Goal: Transaction & Acquisition: Purchase product/service

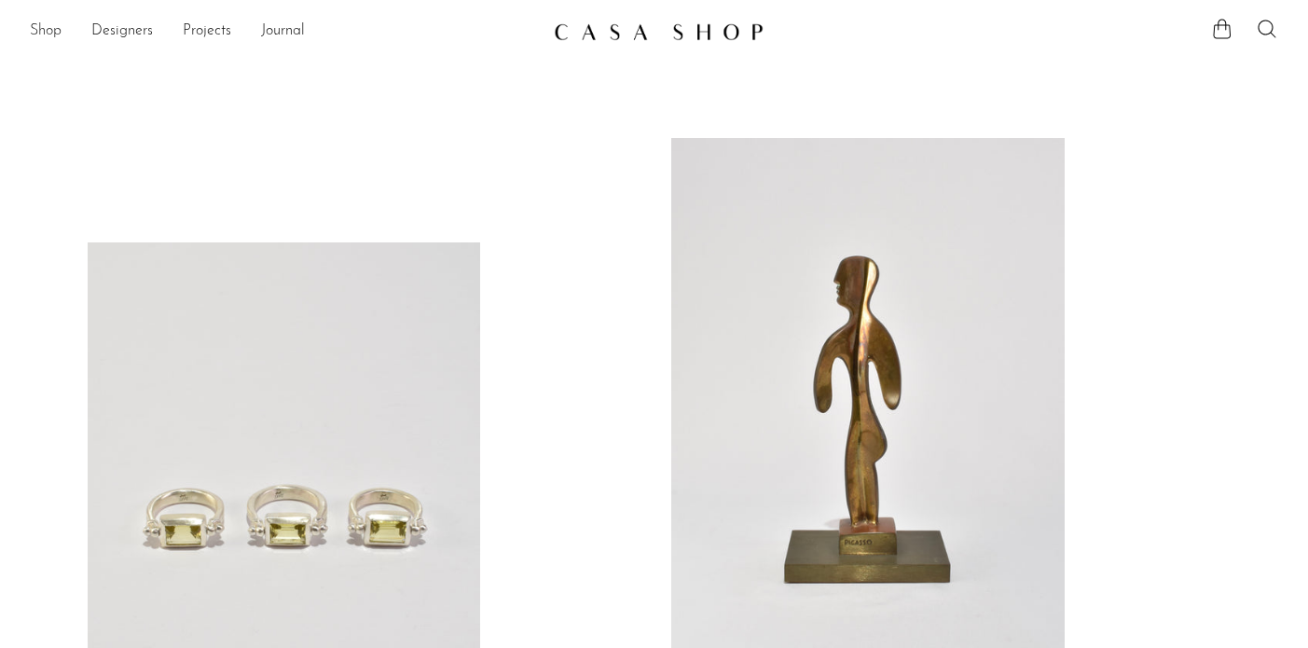
click at [56, 37] on link "Shop" at bounding box center [46, 32] width 32 height 24
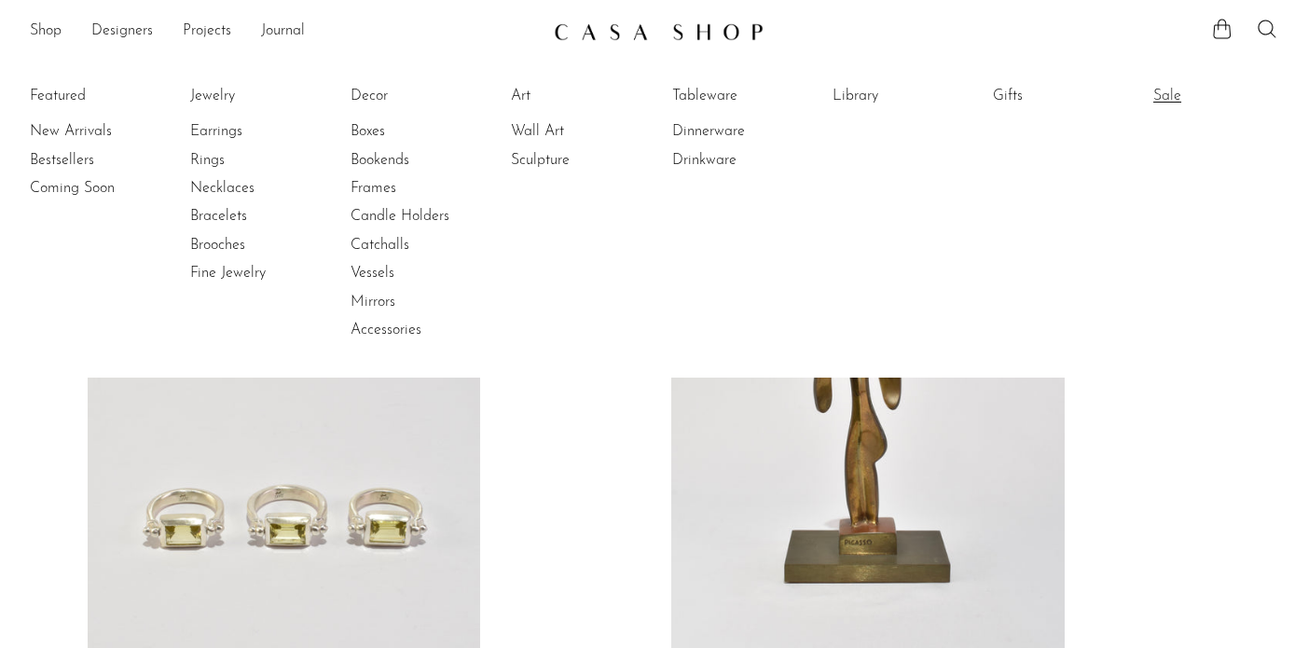
click at [1164, 94] on link "Sale" at bounding box center [1223, 96] width 140 height 21
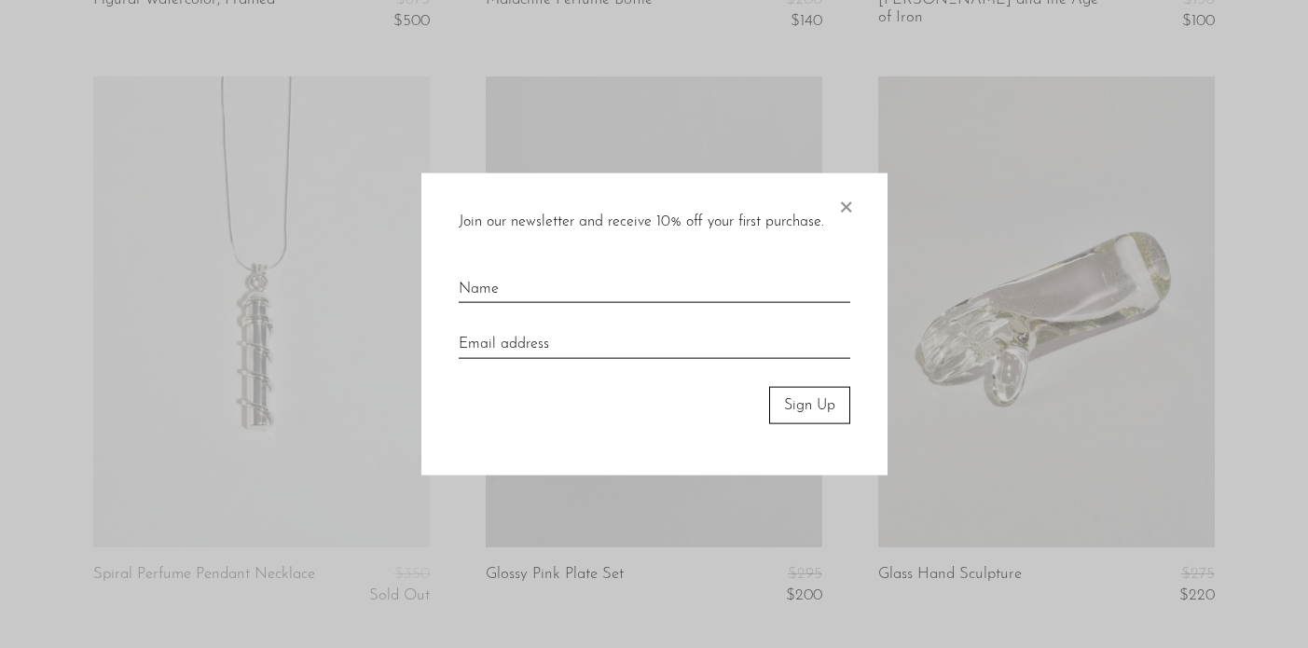
scroll to position [1326, 0]
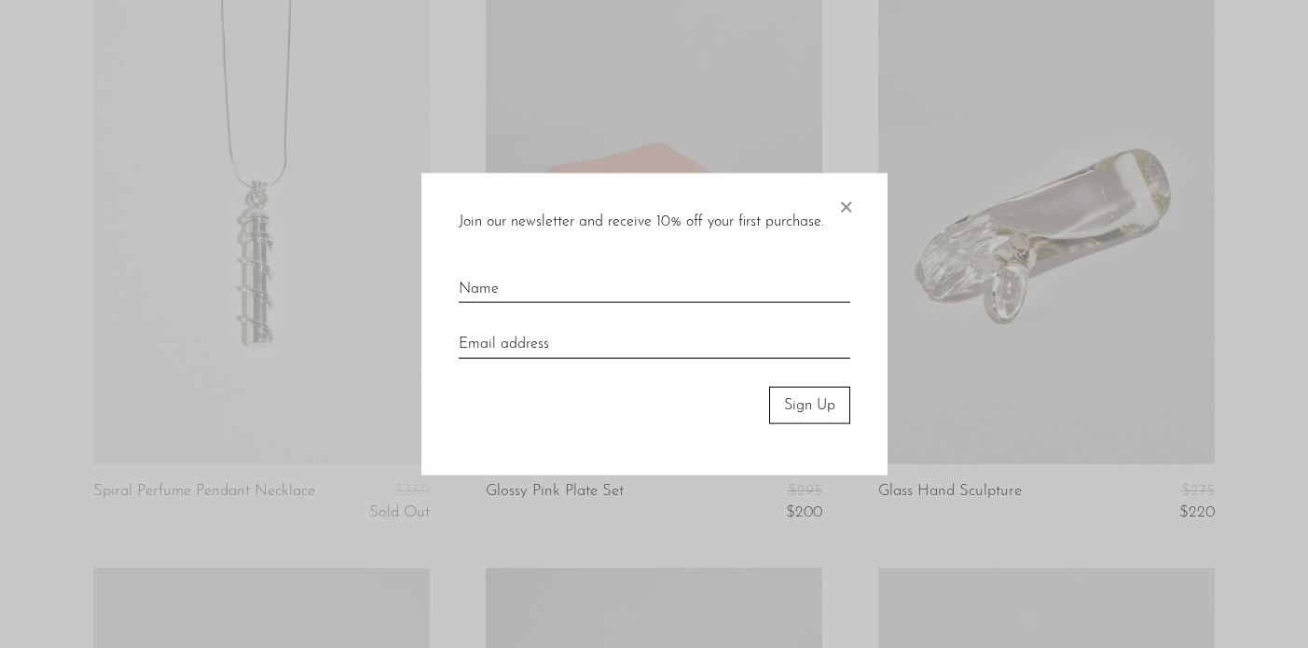
click at [844, 209] on span "×" at bounding box center [845, 202] width 19 height 60
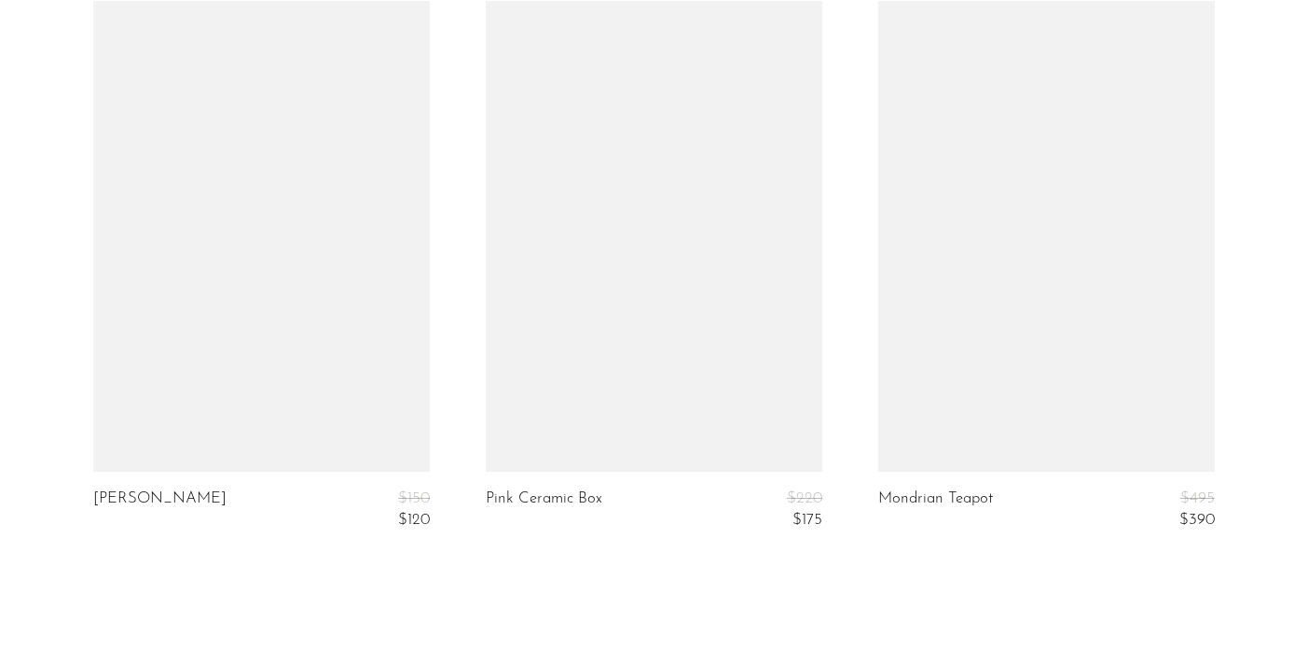
scroll to position [6849, 0]
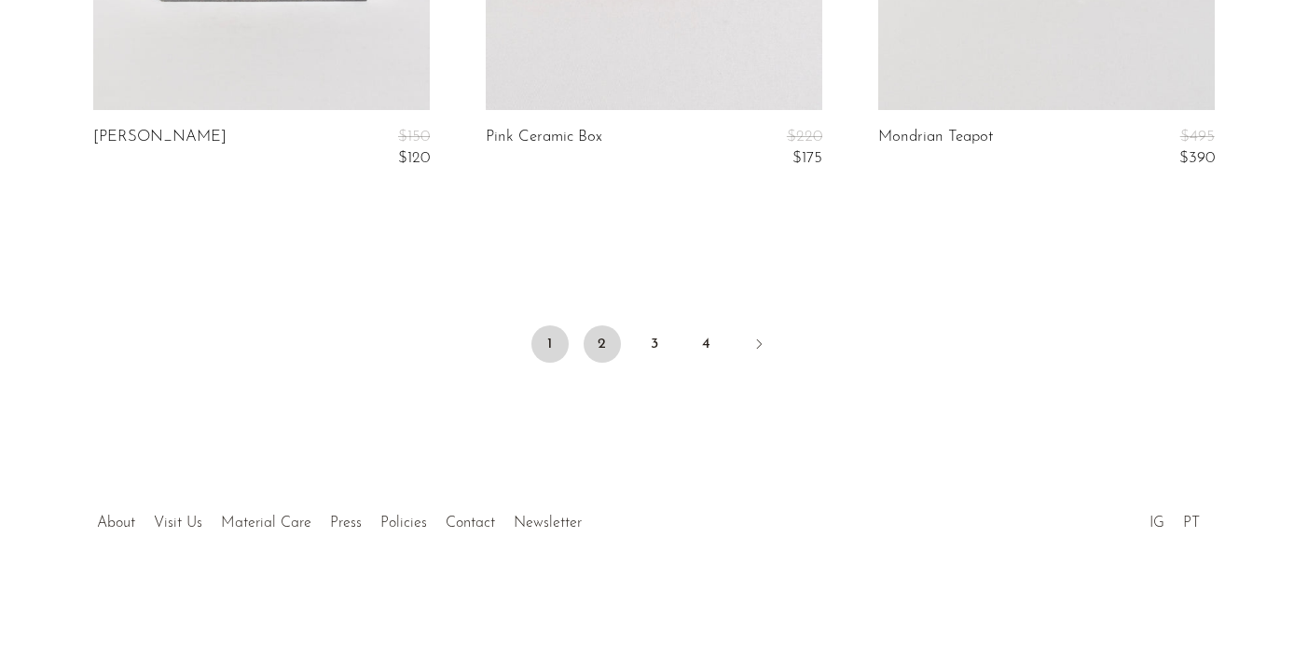
click at [608, 349] on link "2" at bounding box center [602, 343] width 37 height 37
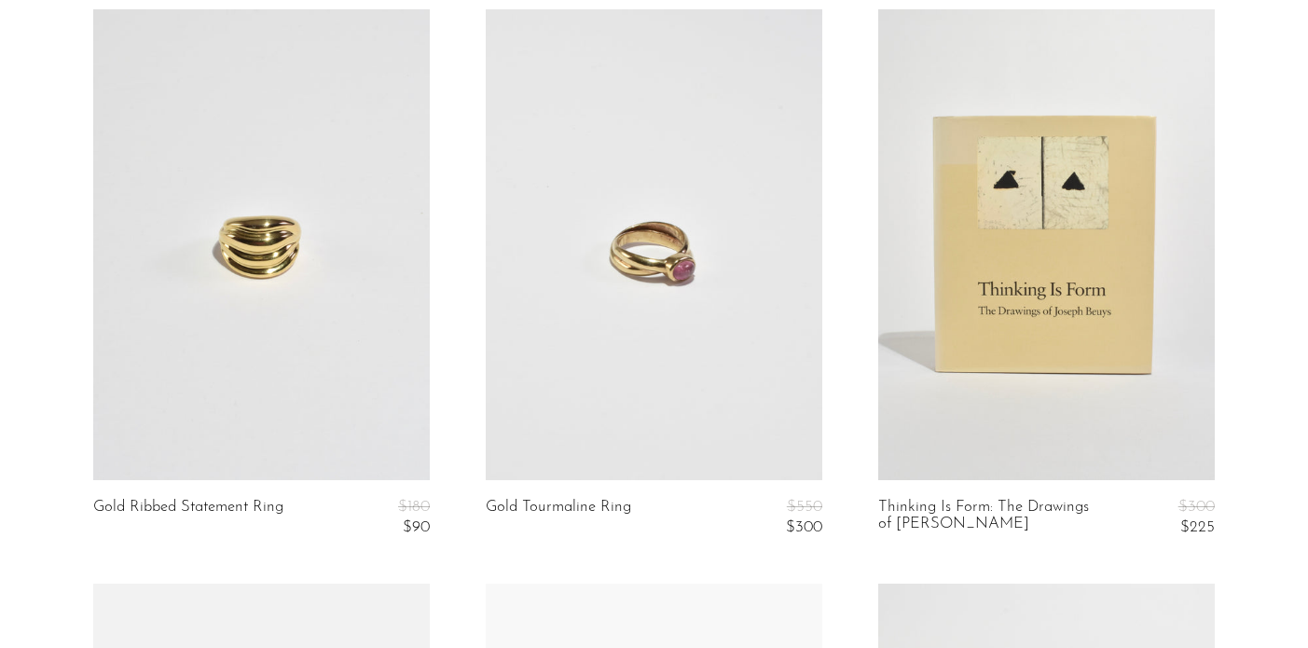
scroll to position [4760, 0]
